Goal: Book appointment/travel/reservation

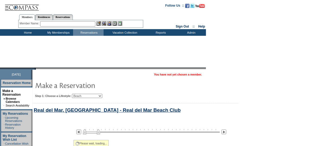
select select "Beach"
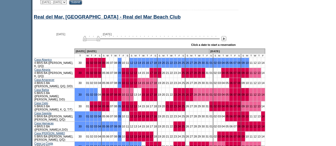
scroll to position [272, 0]
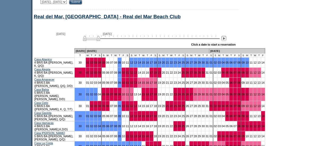
click at [224, 41] on img at bounding box center [223, 38] width 5 height 5
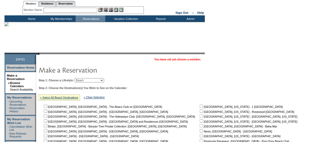
scroll to position [0, 0]
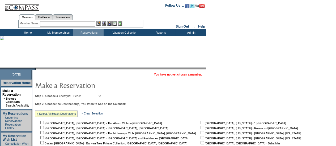
click at [64, 24] on input "text" at bounding box center [67, 23] width 55 height 5
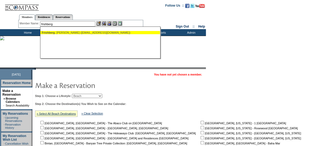
click at [71, 34] on ul "[PERSON_NAME] ([EMAIL_ADDRESS][DOMAIN_NAME])" at bounding box center [99, 33] width 119 height 6
click at [91, 34] on ul "[PERSON_NAME] ([EMAIL_ADDRESS][DOMAIN_NAME])" at bounding box center [99, 33] width 119 height 6
click at [92, 32] on div "[PERSON_NAME] ([EMAIL_ADDRESS][DOMAIN_NAME])" at bounding box center [100, 32] width 117 height 3
type input "[PERSON_NAME] ([EMAIL_ADDRESS][DOMAIN_NAME])"
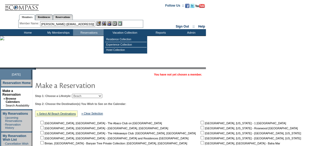
click at [110, 24] on img at bounding box center [109, 23] width 5 height 5
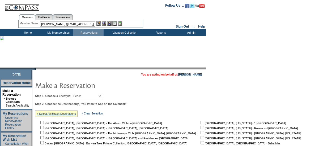
click at [106, 24] on img at bounding box center [104, 23] width 5 height 5
